Goal: Check status: Check status

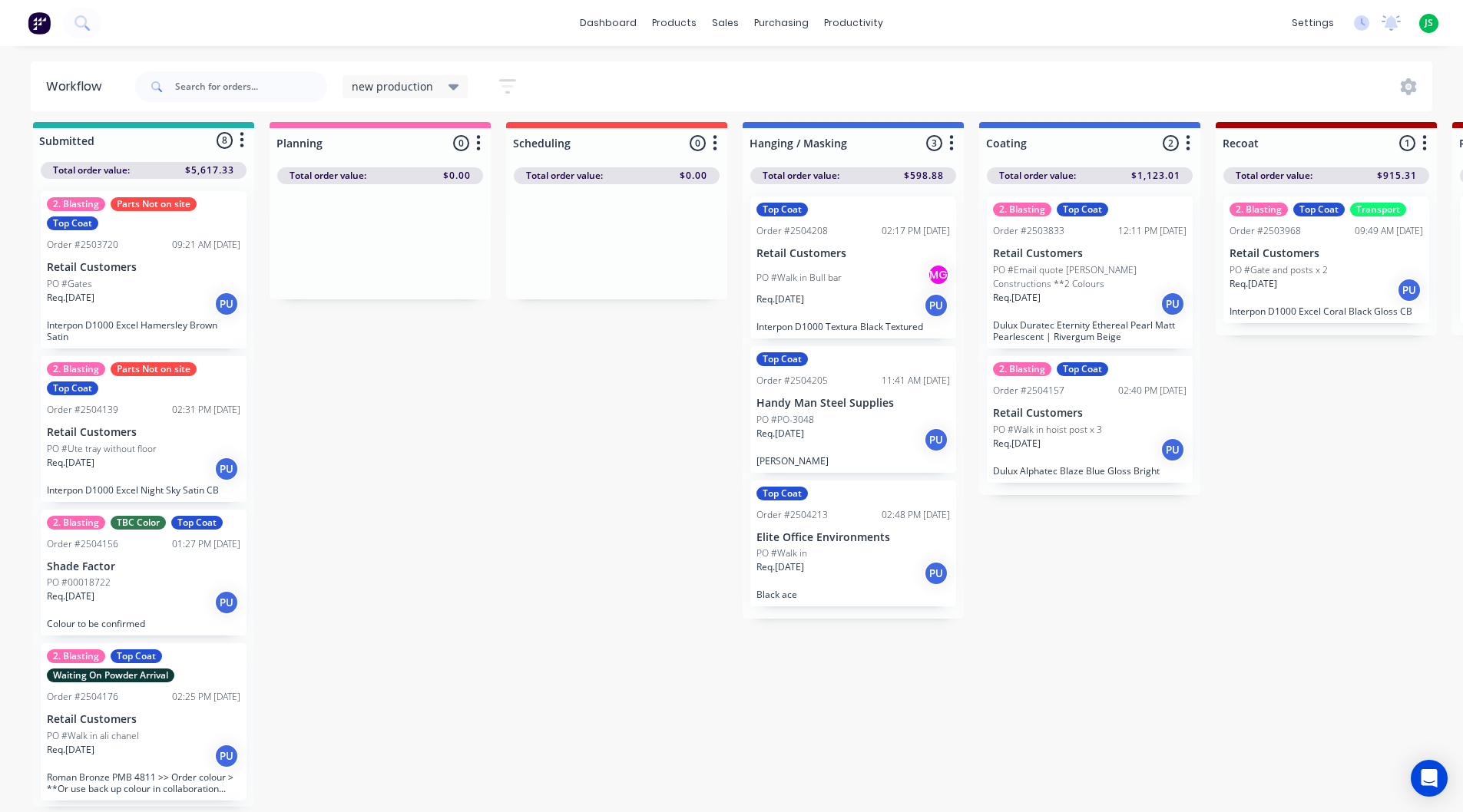
scroll to position [581, 0]
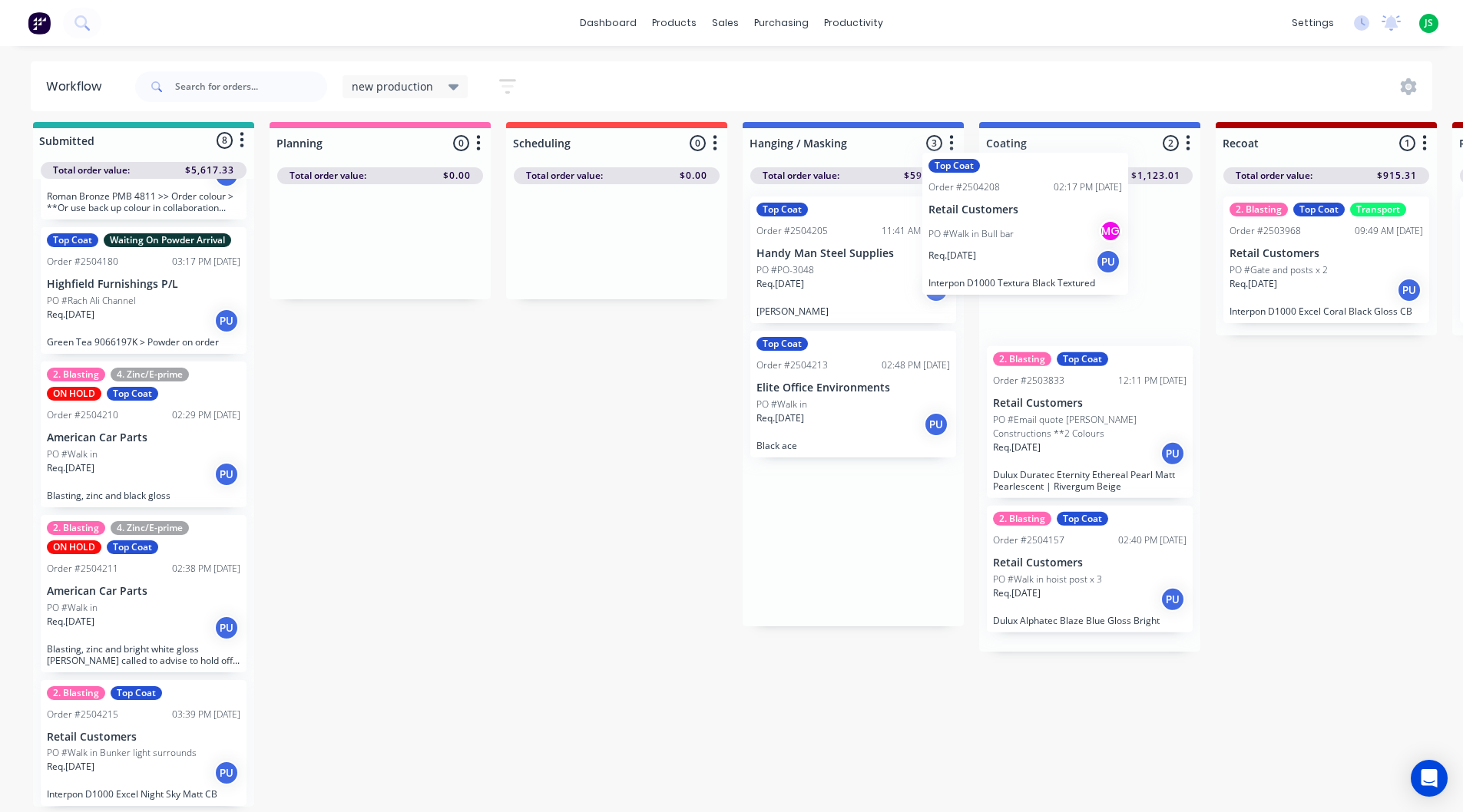
drag, startPoint x: 867, startPoint y: 287, endPoint x: 1059, endPoint y: 260, distance: 193.9
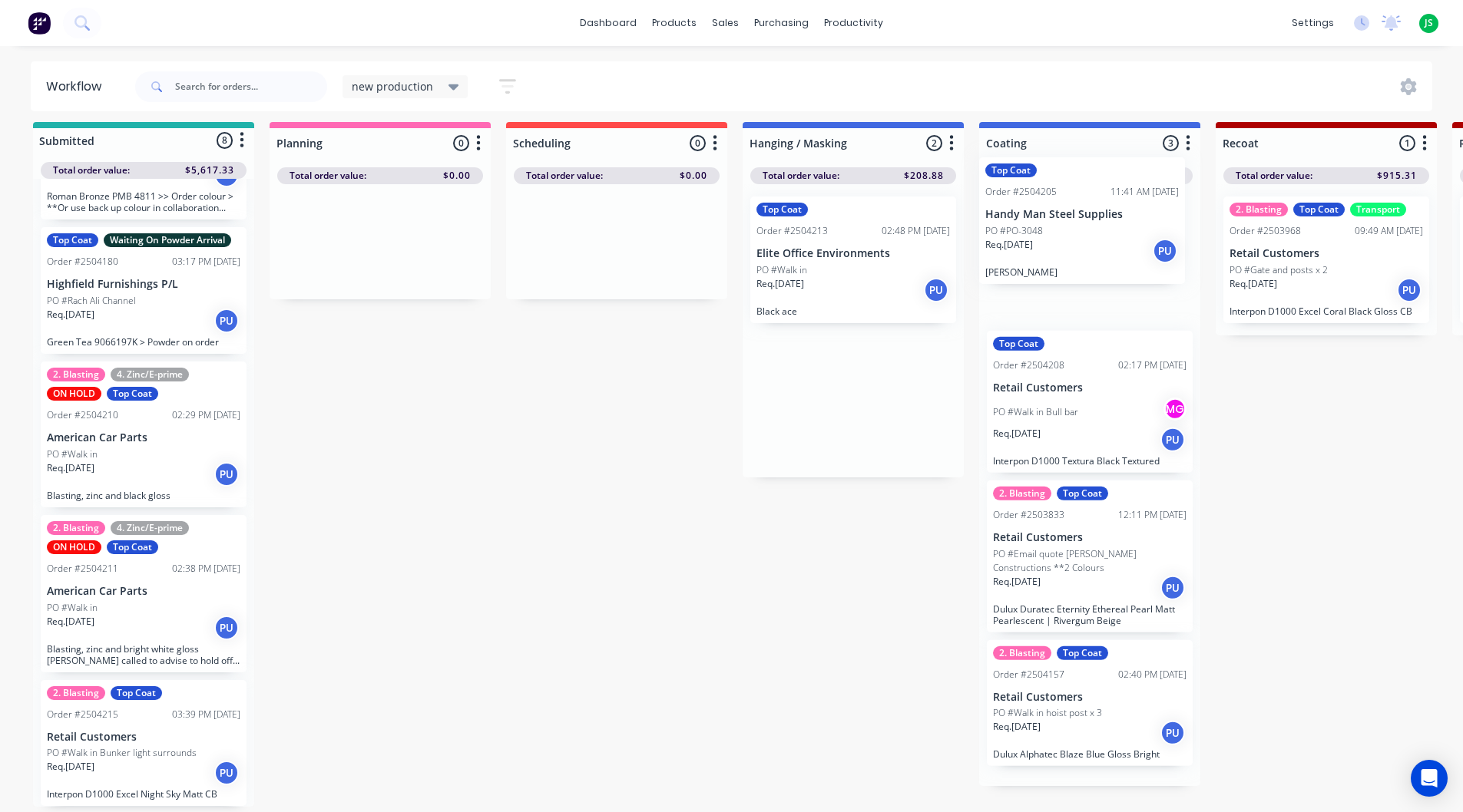
drag, startPoint x: 862, startPoint y: 277, endPoint x: 1036, endPoint y: 252, distance: 175.8
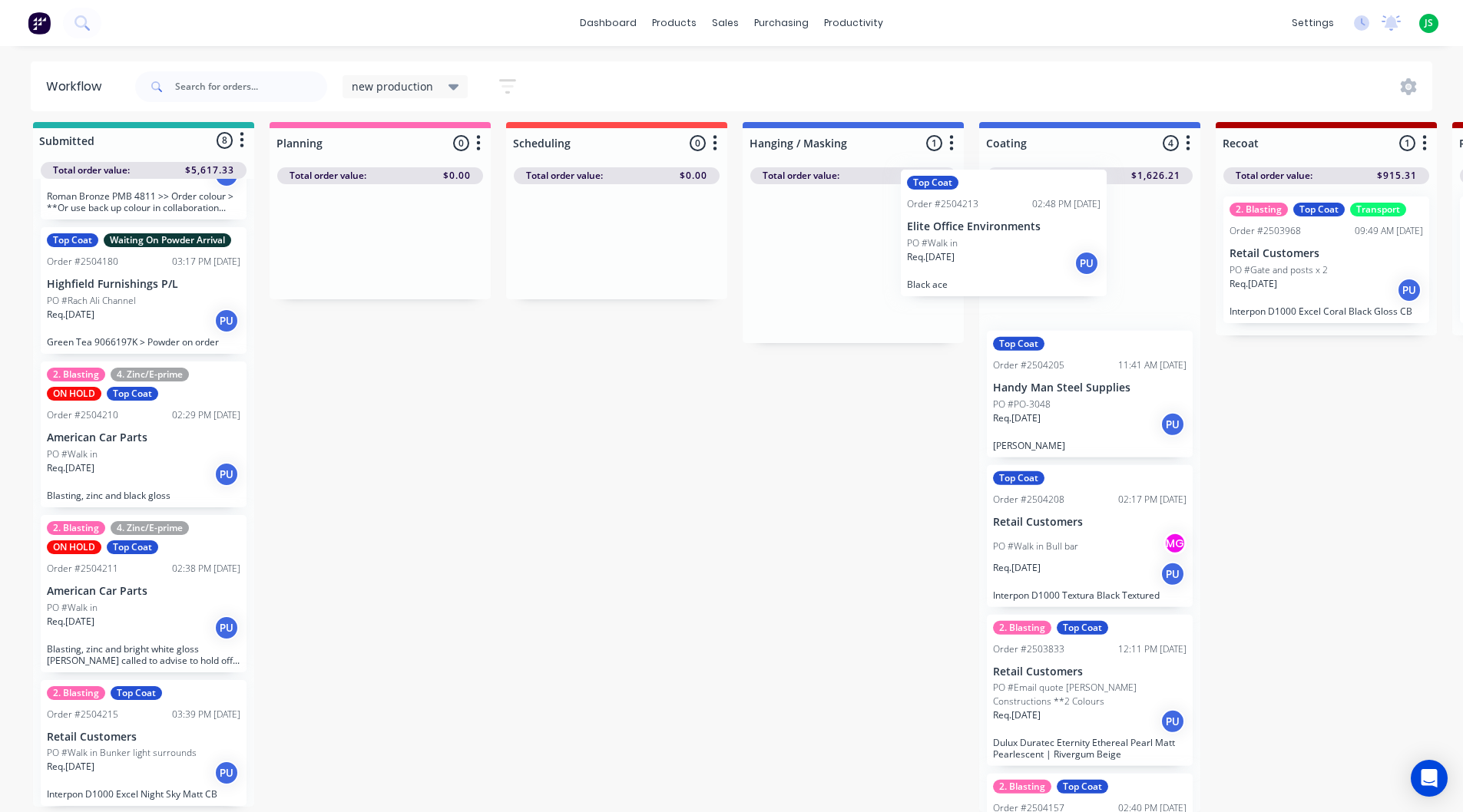
drag, startPoint x: 889, startPoint y: 270, endPoint x: 1067, endPoint y: 251, distance: 179.0
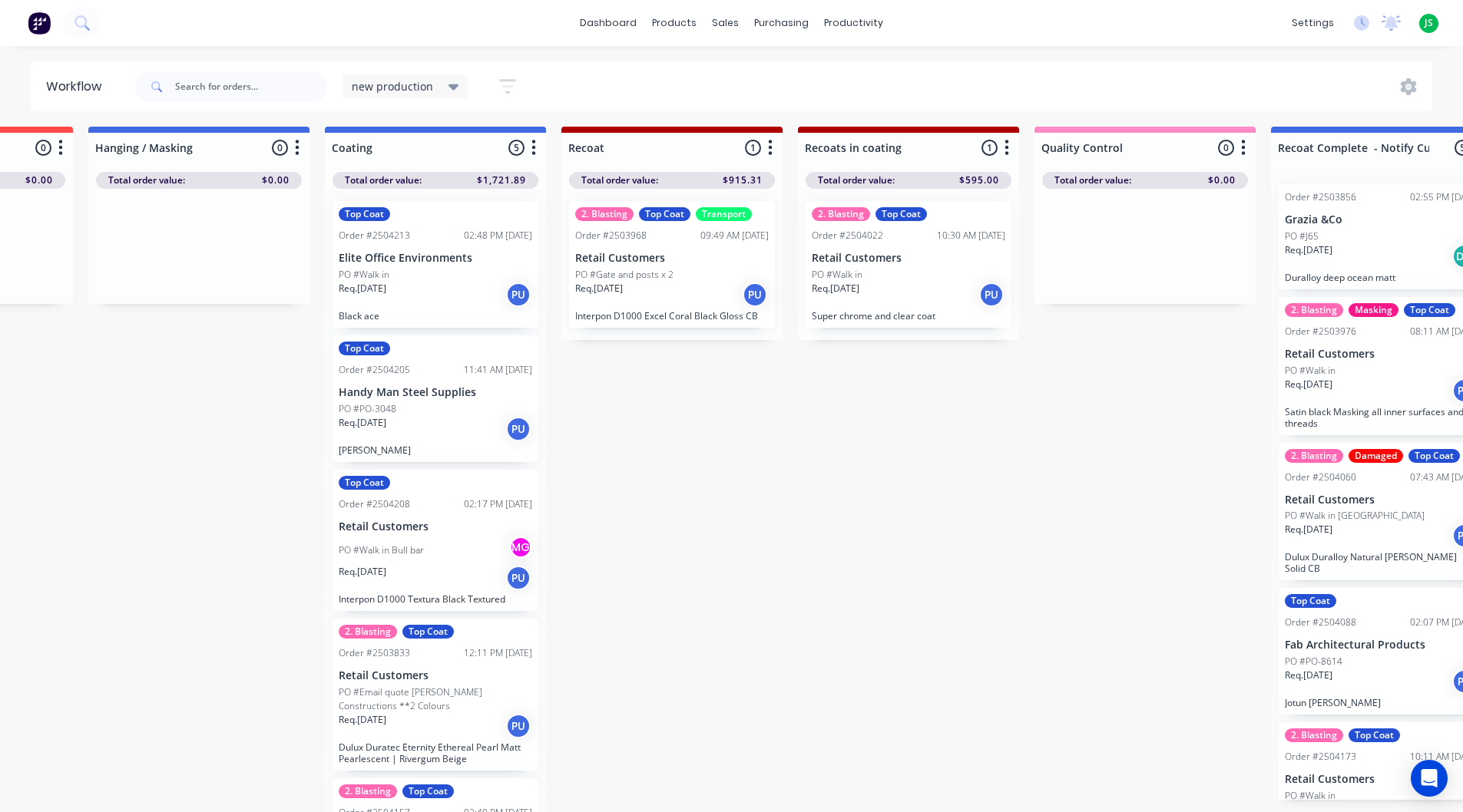
scroll to position [0, 654]
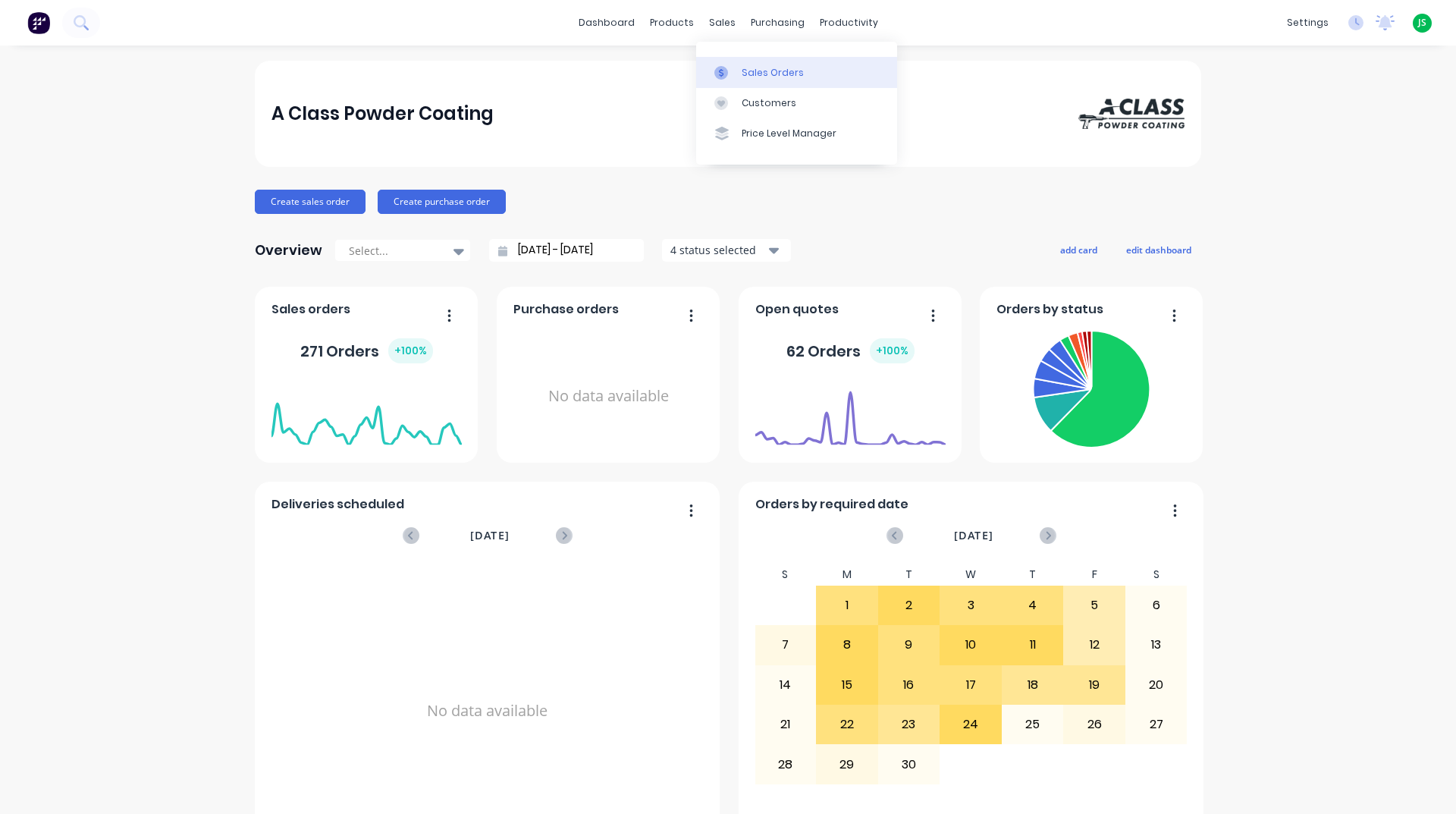
click at [767, 80] on link "Sales Orders" at bounding box center [797, 71] width 201 height 30
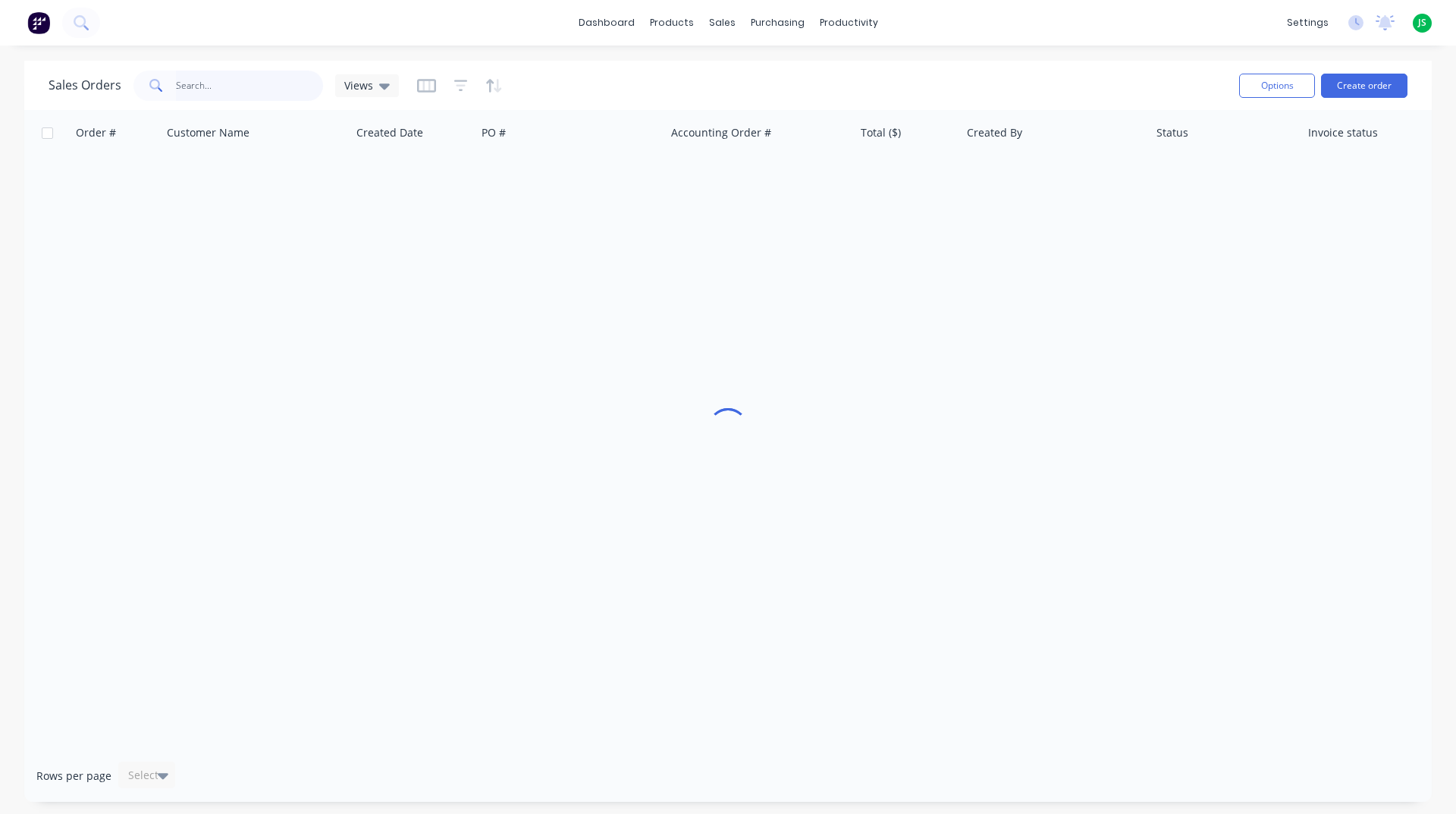
click at [195, 93] on input "text" at bounding box center [250, 85] width 148 height 30
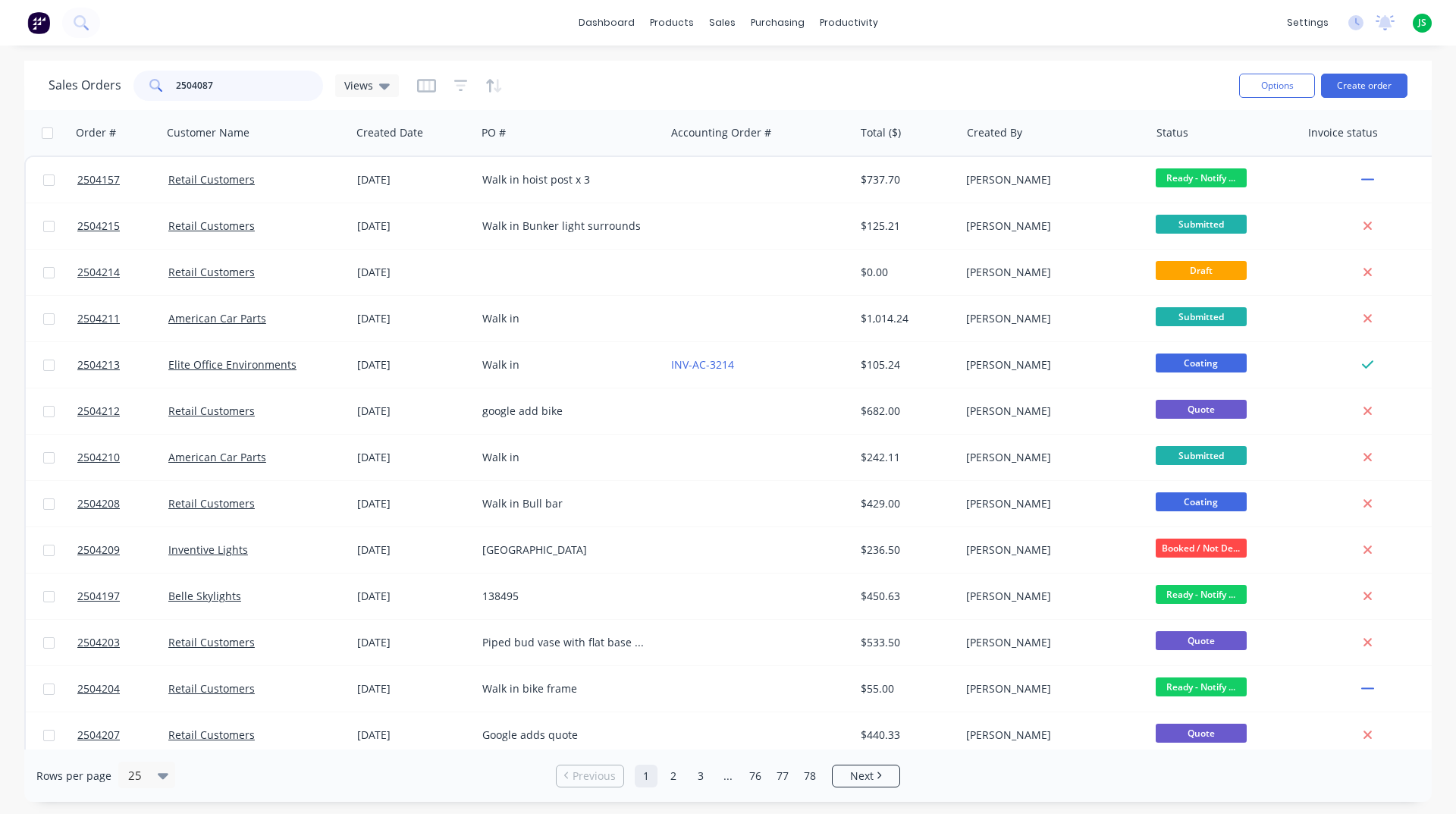
type input "2504087"
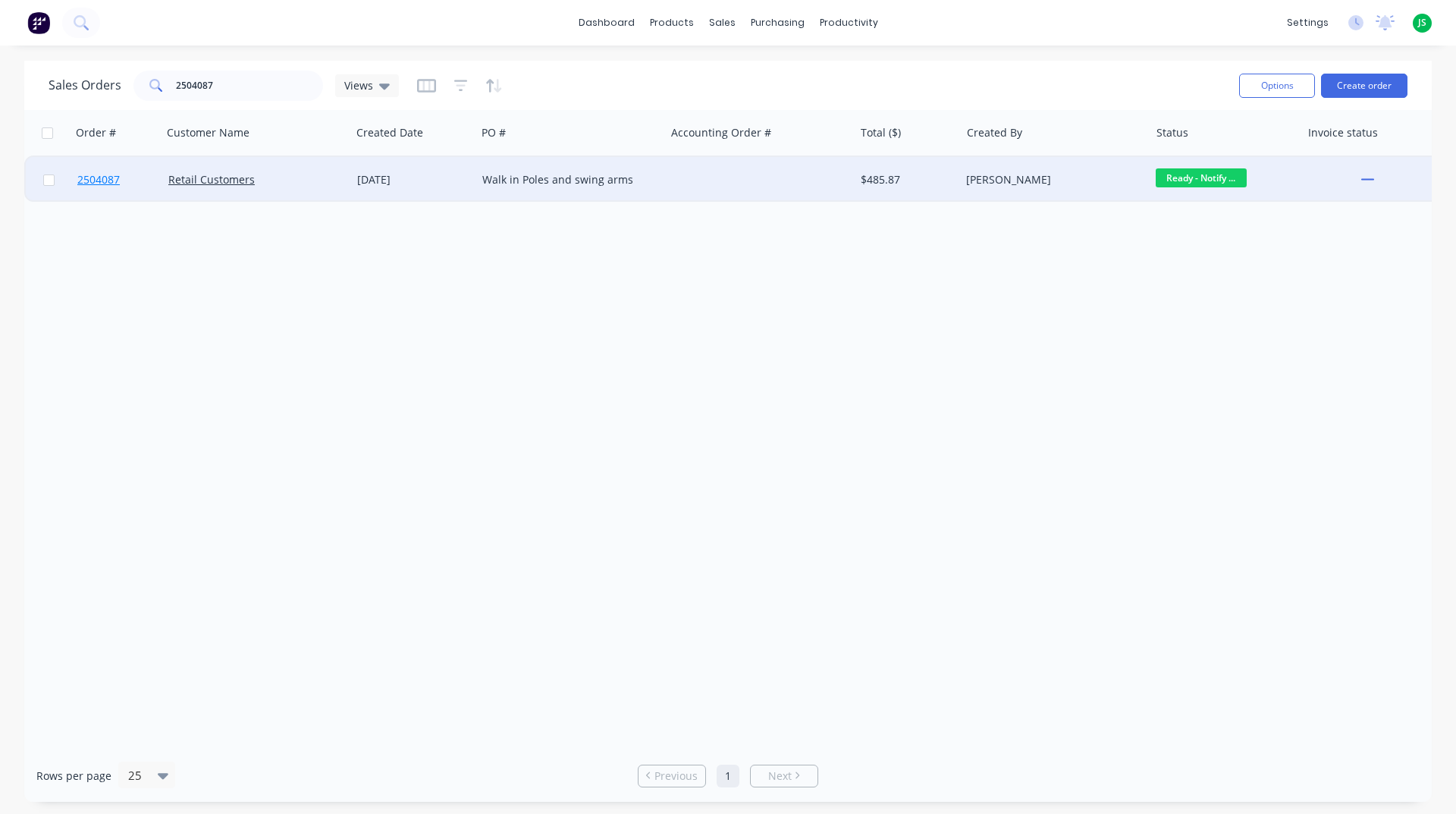
click at [96, 183] on span "2504087" at bounding box center [98, 180] width 42 height 15
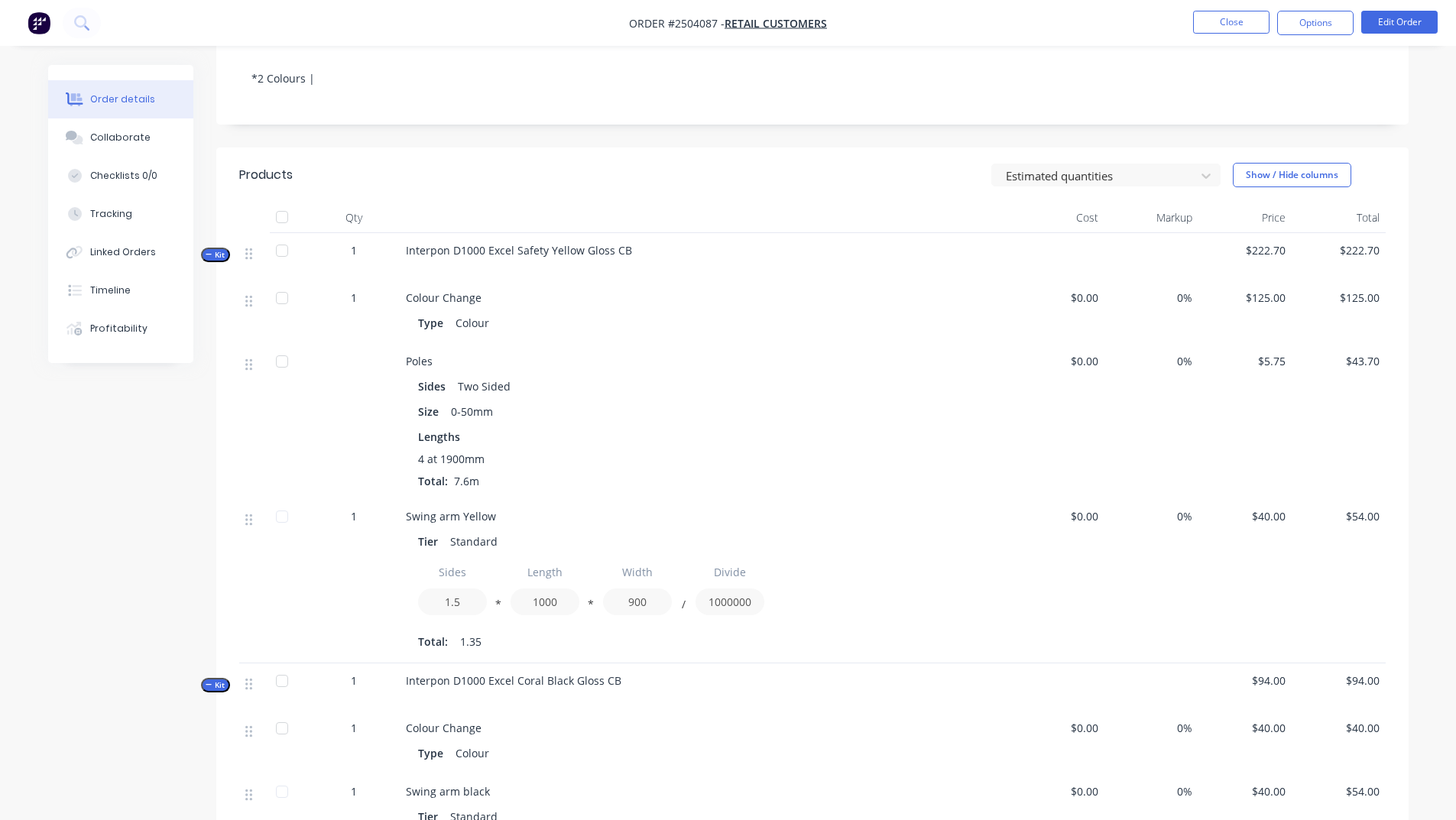
scroll to position [306, 0]
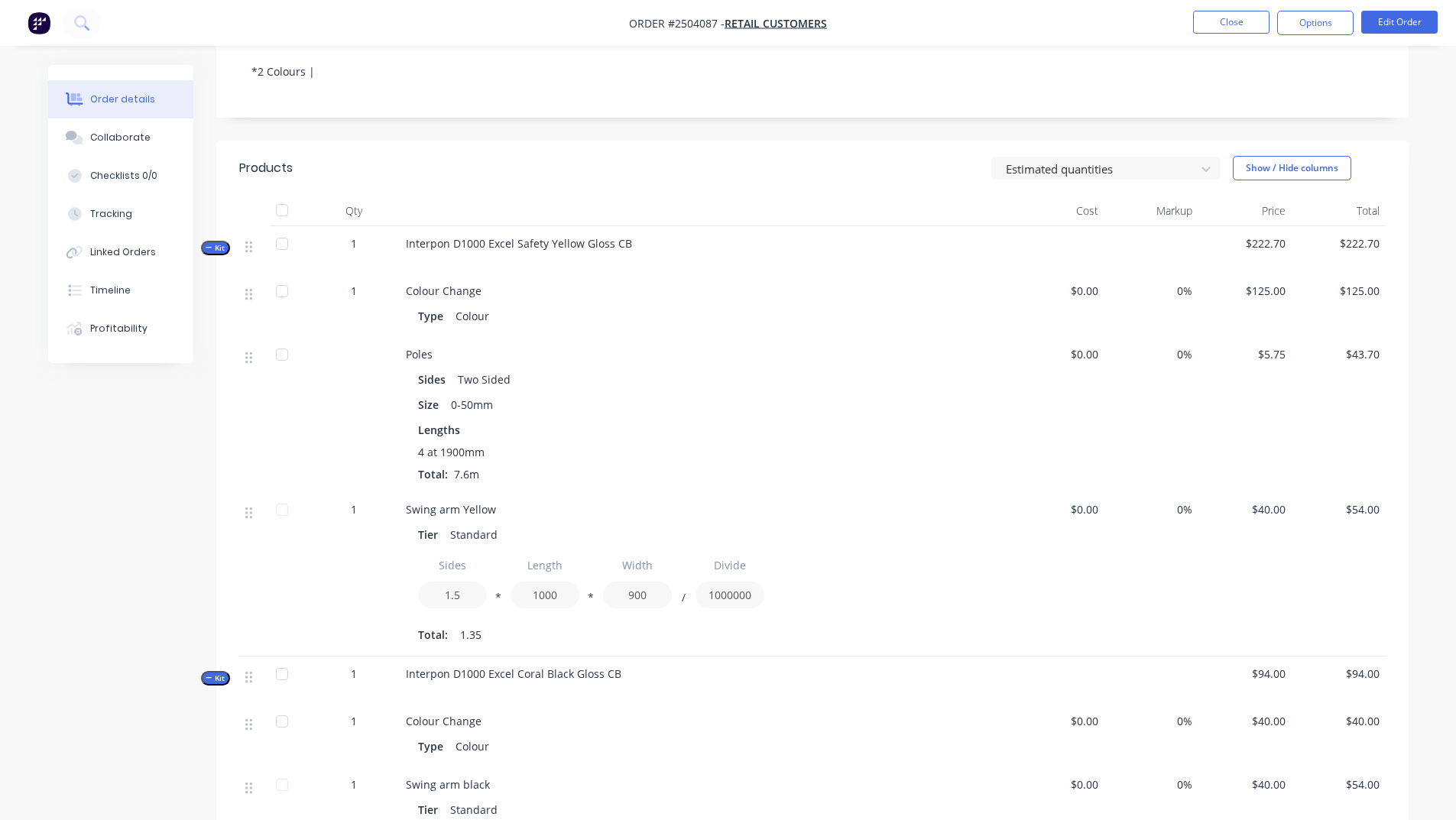
click at [683, 394] on div "Size 0-50mm" at bounding box center [705, 405] width 575 height 23
click at [138, 137] on div "Collaborate" at bounding box center [120, 138] width 61 height 14
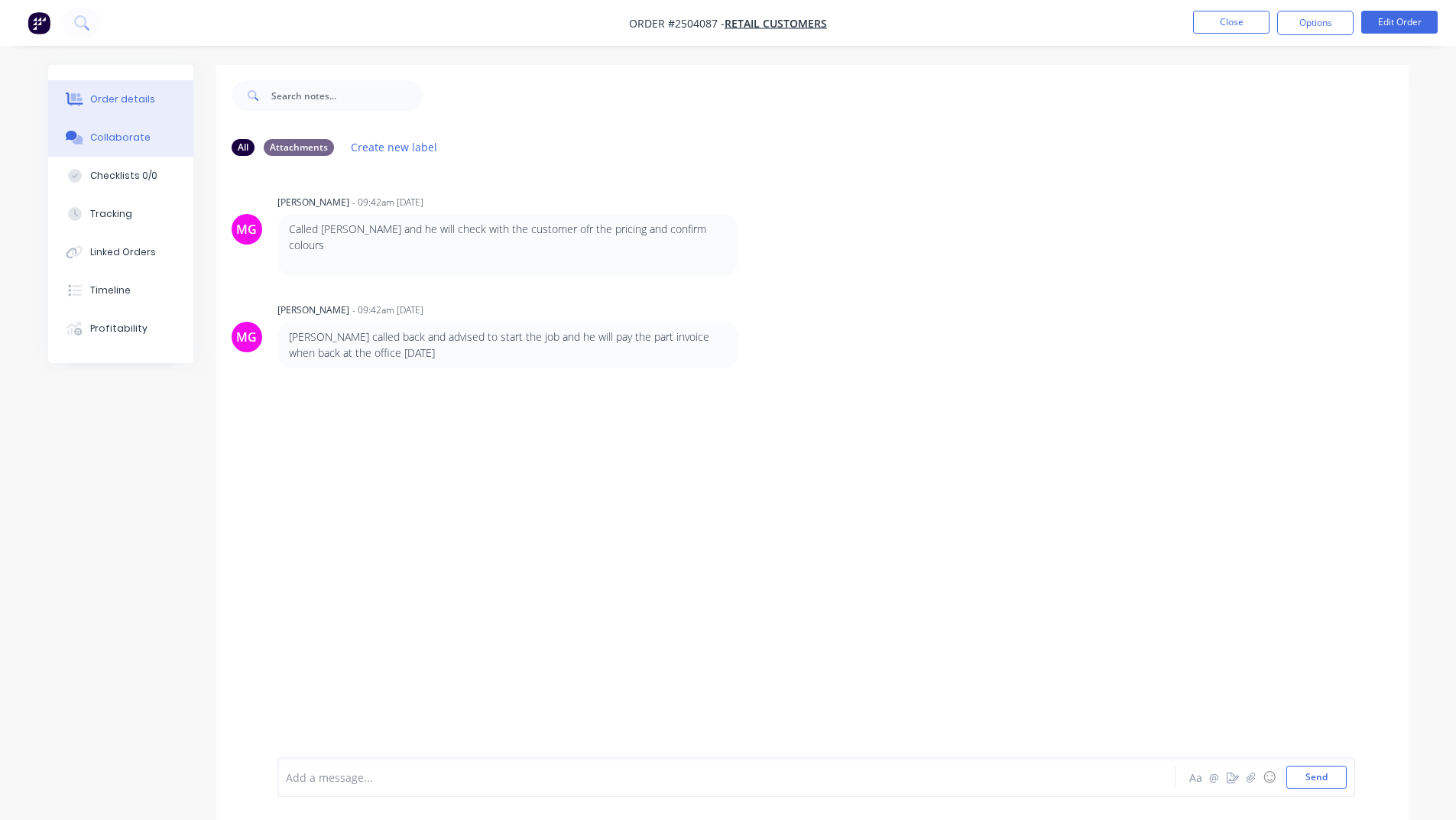
click at [97, 102] on div "Order details" at bounding box center [122, 100] width 65 height 14
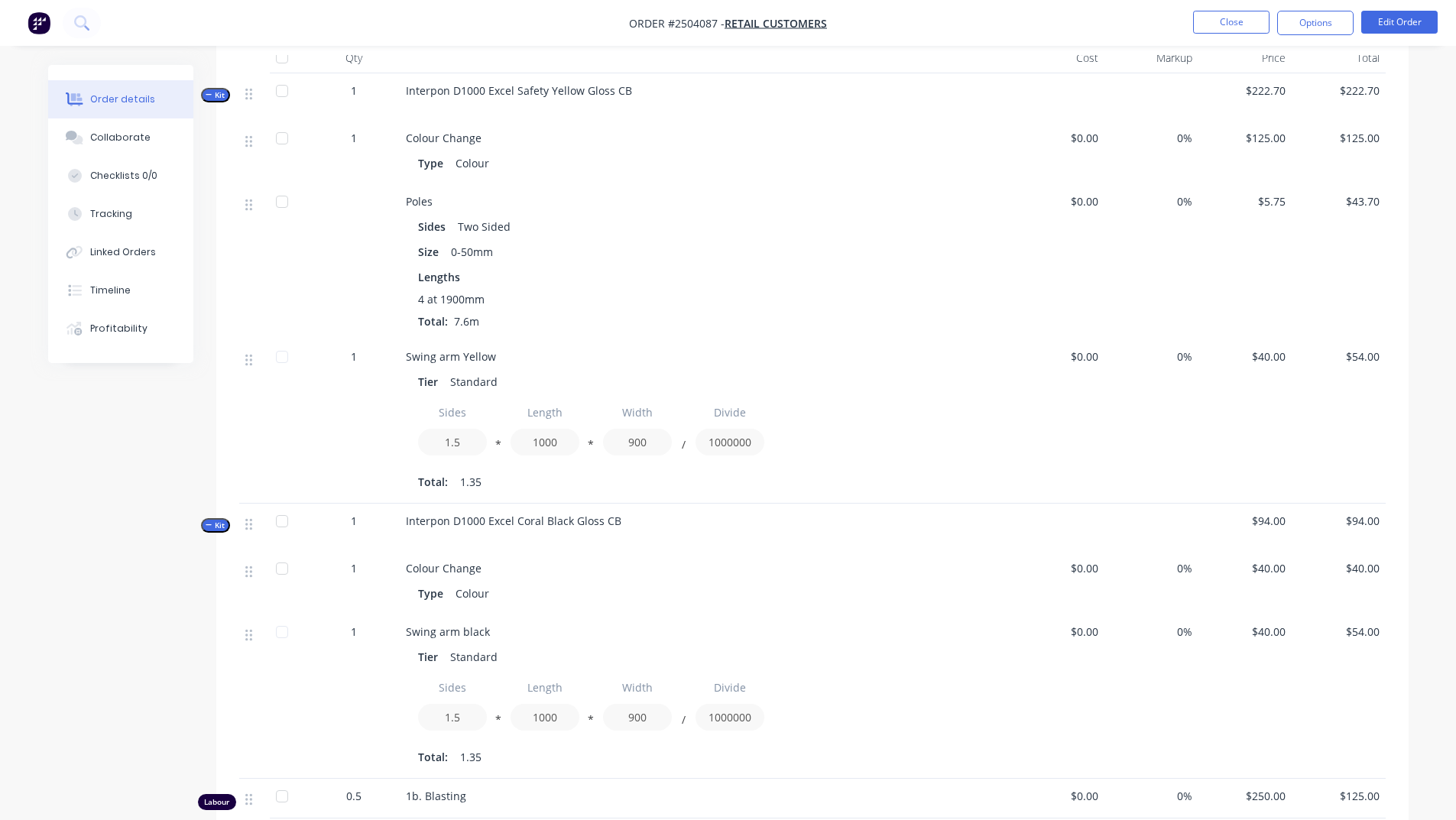
scroll to position [535, 0]
